Goal: Find specific page/section: Find specific page/section

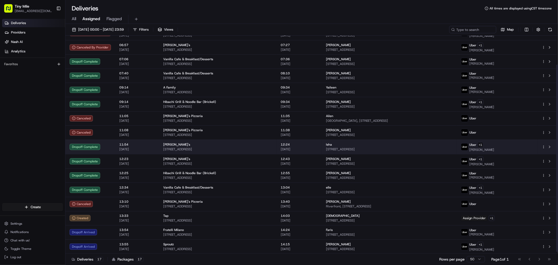
scroll to position [35, 0]
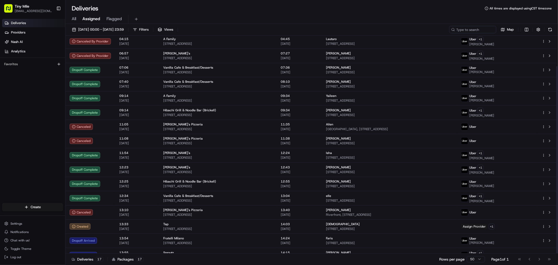
scroll to position [35, 0]
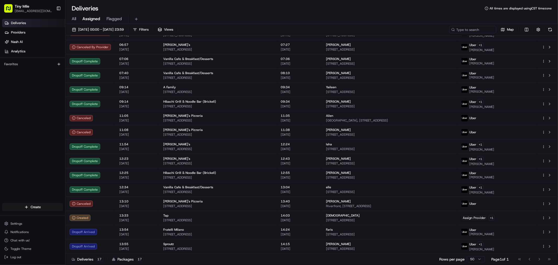
click at [13, 176] on div "Deliveries Providers Nash AI Analytics Favorites" at bounding box center [32, 111] width 65 height 189
click at [20, 157] on div "Deliveries Providers Nash AI Analytics Favorites" at bounding box center [32, 111] width 65 height 189
